Goal: Register for event/course

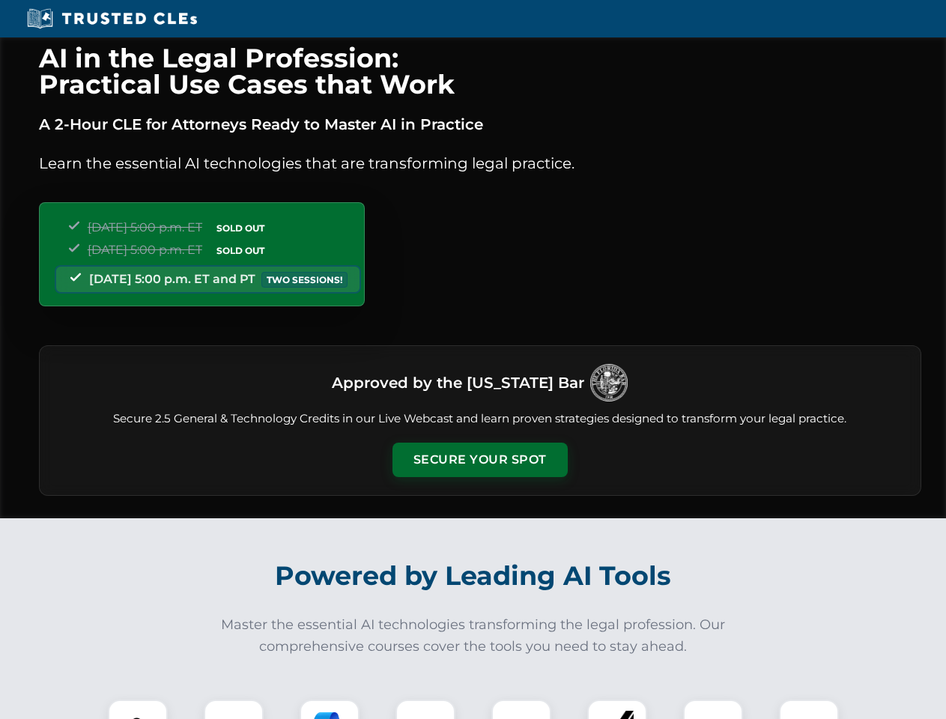
click at [479, 460] on button "Secure Your Spot" at bounding box center [479, 460] width 175 height 34
click at [138, 709] on img at bounding box center [137, 729] width 43 height 43
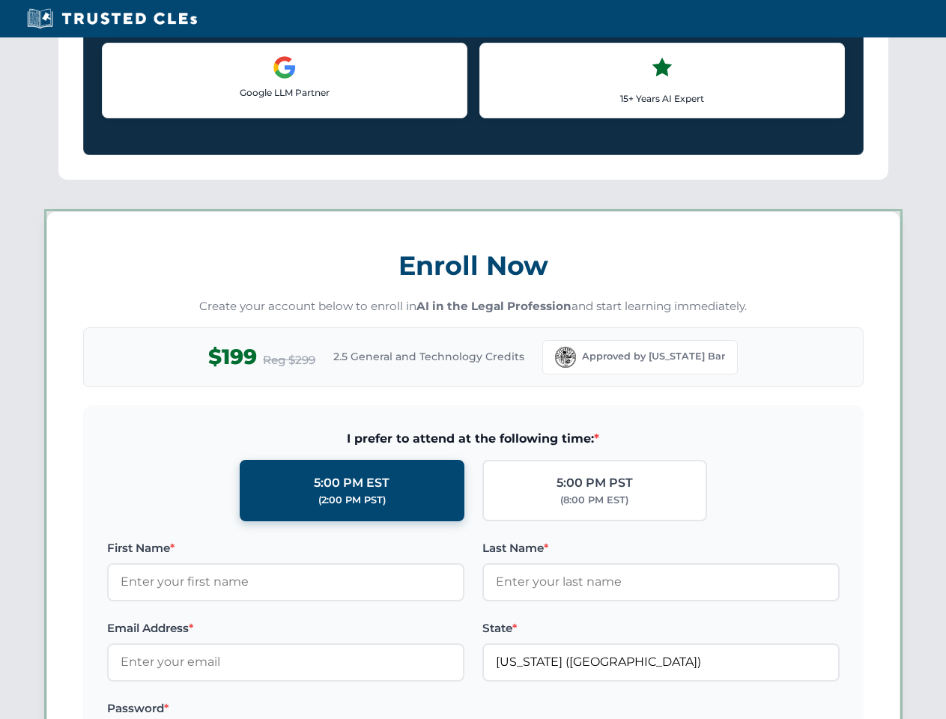
click at [330, 709] on label "Password *" at bounding box center [285, 708] width 357 height 18
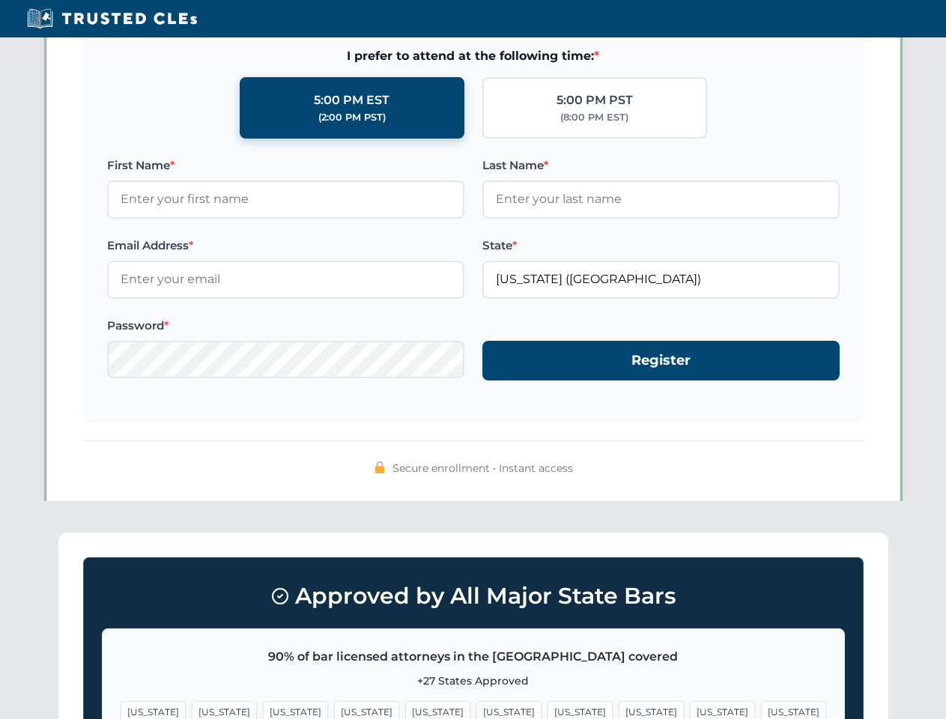
click at [690, 709] on span "[US_STATE]" at bounding box center [722, 712] width 65 height 22
